Goal: Task Accomplishment & Management: Complete application form

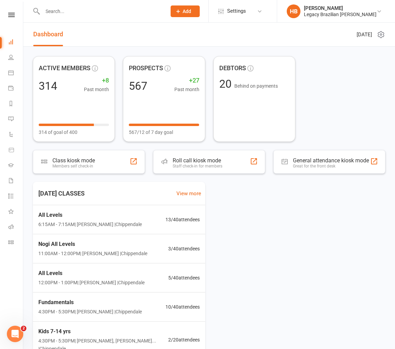
click at [115, 11] on input "text" at bounding box center [100, 12] width 121 height 10
click at [80, 20] on div at bounding box center [97, 11] width 129 height 22
click at [83, 15] on input "text" at bounding box center [100, 12] width 121 height 10
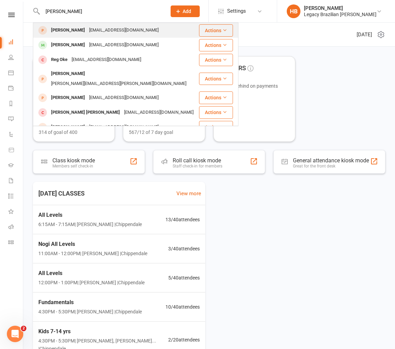
type input "regan"
click at [96, 32] on div "reganhurlburt@outlook.com" at bounding box center [124, 30] width 74 height 10
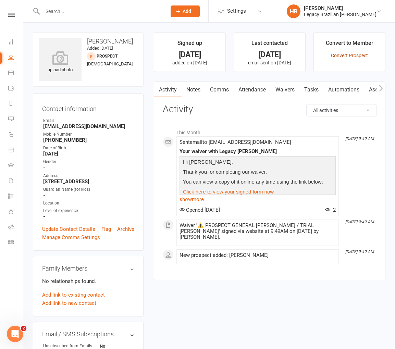
click at [340, 53] on link "Convert Prospect" at bounding box center [349, 55] width 37 height 5
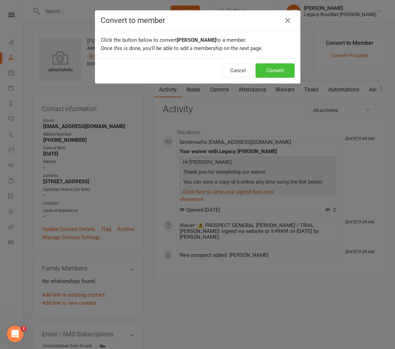
click at [288, 68] on button "Convert" at bounding box center [274, 70] width 39 height 14
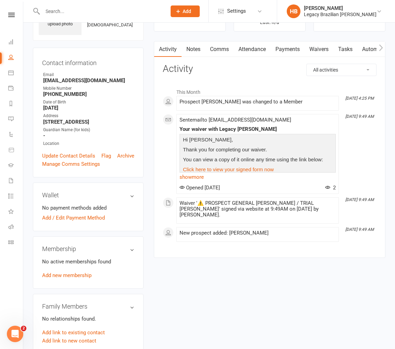
scroll to position [68, 0]
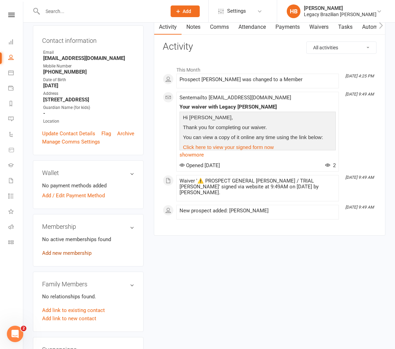
click at [76, 256] on link "Add new membership" at bounding box center [66, 253] width 49 height 6
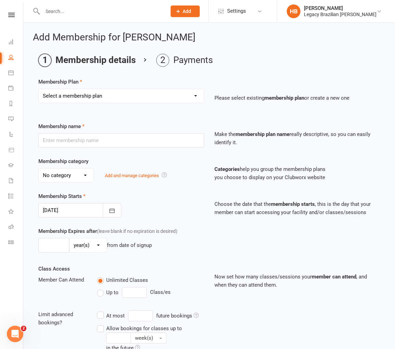
click at [119, 102] on select "Select a membership plan Create new Membership Plan ADULT - CASUAL ADULT - 6 MO…" at bounding box center [121, 96] width 165 height 14
select select "15"
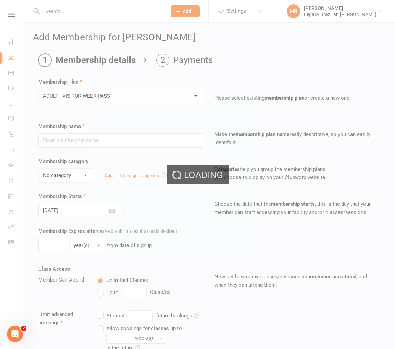
type input "ADULT - VISITOR WEEK PASS"
select select "0"
type input "1"
select select "1"
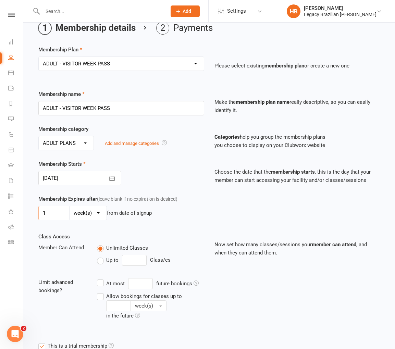
click at [53, 215] on input "1" at bounding box center [53, 213] width 31 height 14
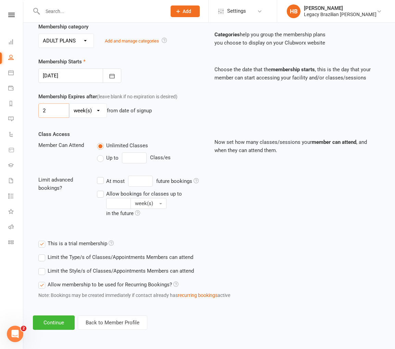
scroll to position [135, 0]
type input "2"
click at [52, 322] on button "Continue" at bounding box center [54, 322] width 42 height 14
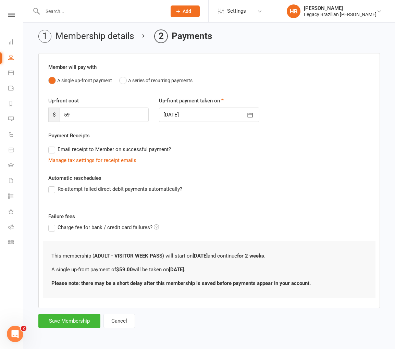
scroll to position [0, 0]
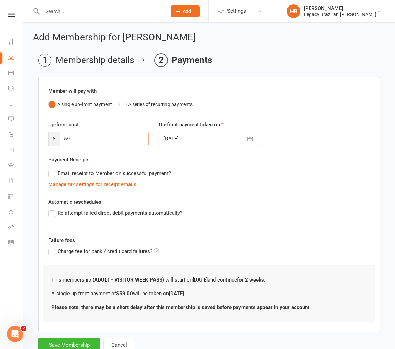
drag, startPoint x: 92, startPoint y: 139, endPoint x: 1, endPoint y: 136, distance: 91.1
click at [1, 136] on ui-view "Prospect Member Non-attending contact Class / event Appointment Grading event T…" at bounding box center [197, 182] width 395 height 361
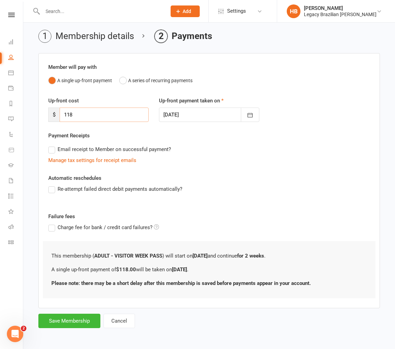
type input "118"
click at [89, 313] on form "Member will pay with A single up-front payment A series of recurring payments U…" at bounding box center [208, 190] width 341 height 275
click at [88, 318] on button "Save Membership" at bounding box center [69, 321] width 62 height 14
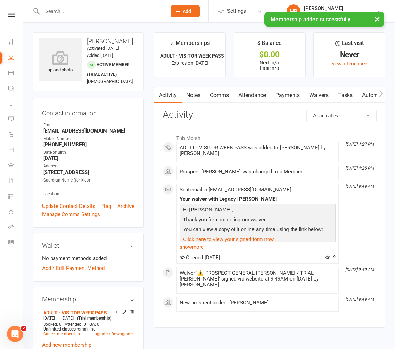
click at [281, 95] on link "Payments" at bounding box center [288, 95] width 34 height 16
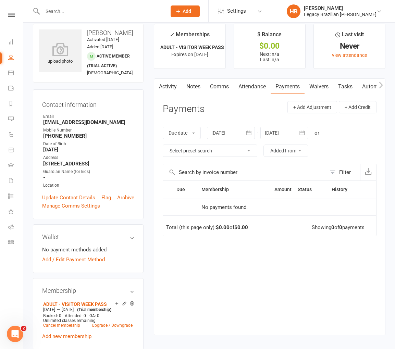
scroll to position [7, 0]
